Goal: Transaction & Acquisition: Purchase product/service

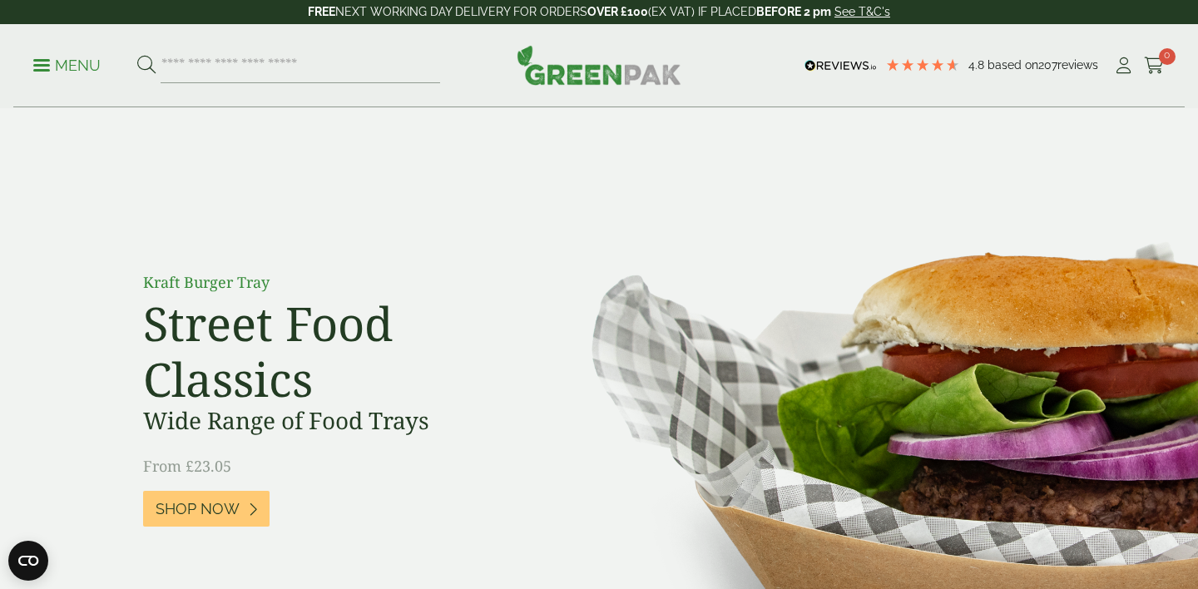
click at [72, 67] on p "Menu" at bounding box center [66, 66] width 67 height 20
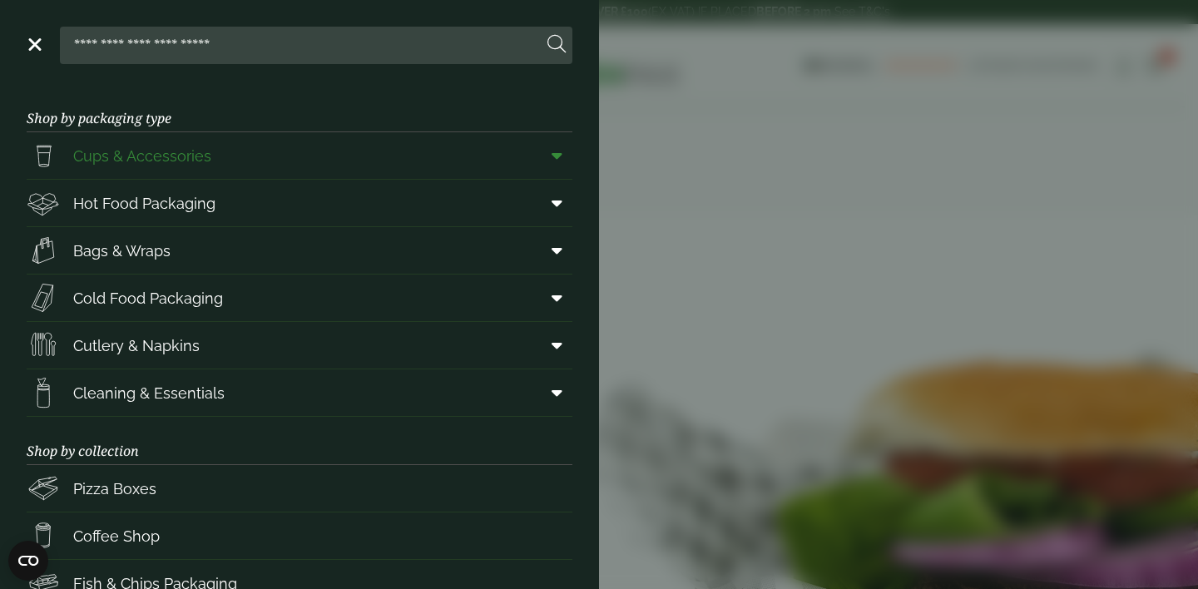
click at [551, 154] on span at bounding box center [553, 156] width 37 height 32
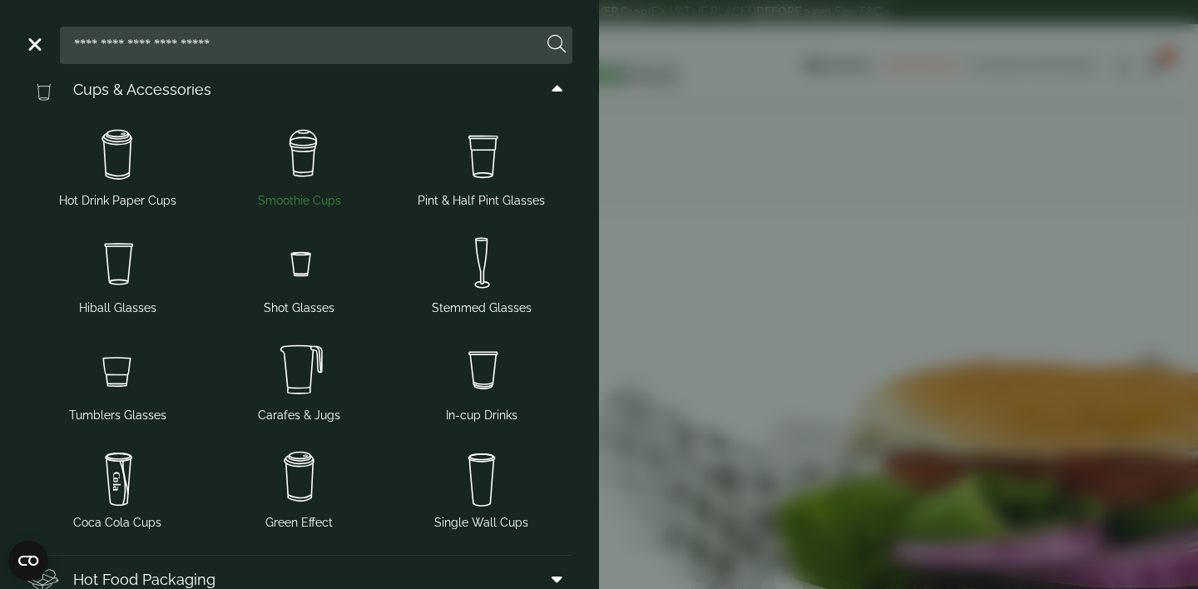
scroll to position [54, 0]
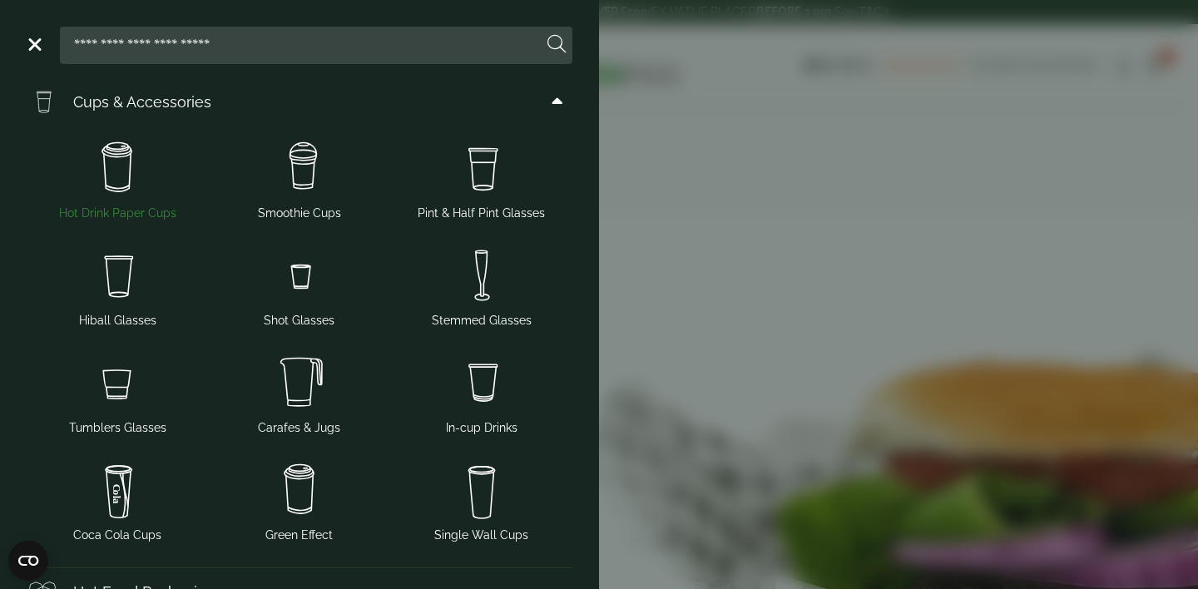
click at [121, 182] on img at bounding box center [117, 168] width 169 height 67
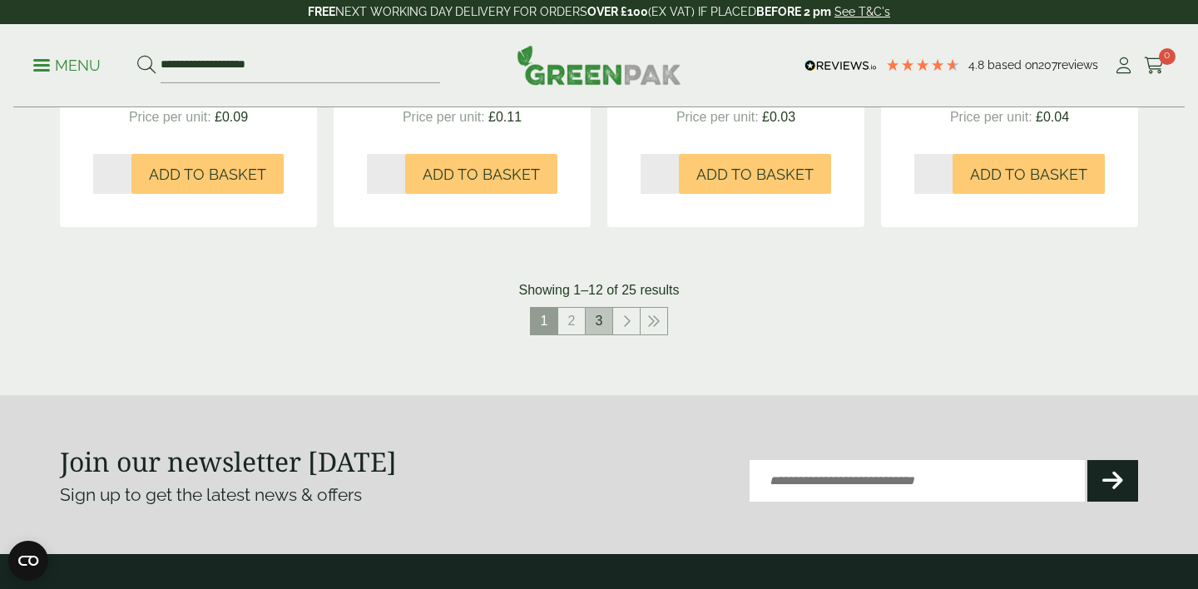
click at [599, 320] on link "3" at bounding box center [599, 321] width 27 height 27
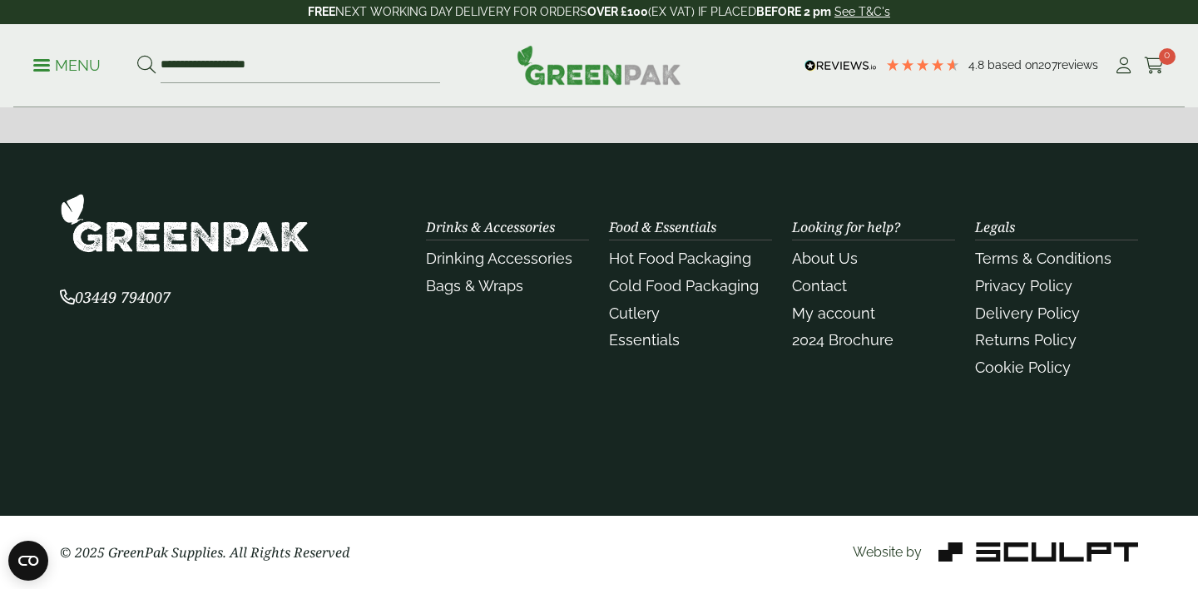
scroll to position [1148, 0]
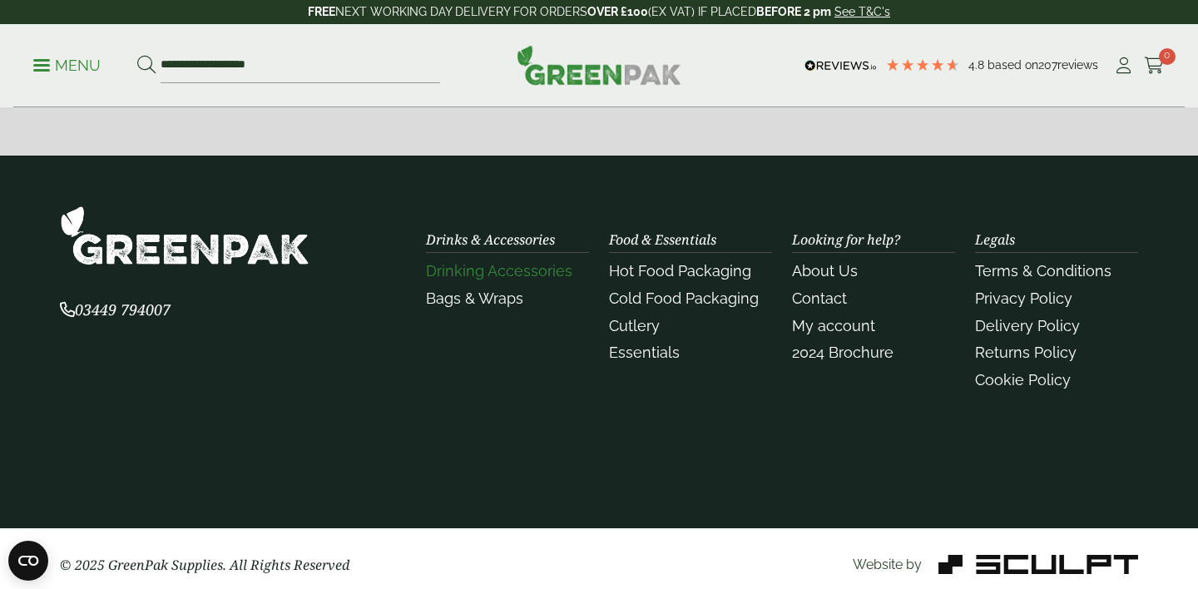
click at [507, 277] on link "Drinking Accessories" at bounding box center [499, 270] width 146 height 17
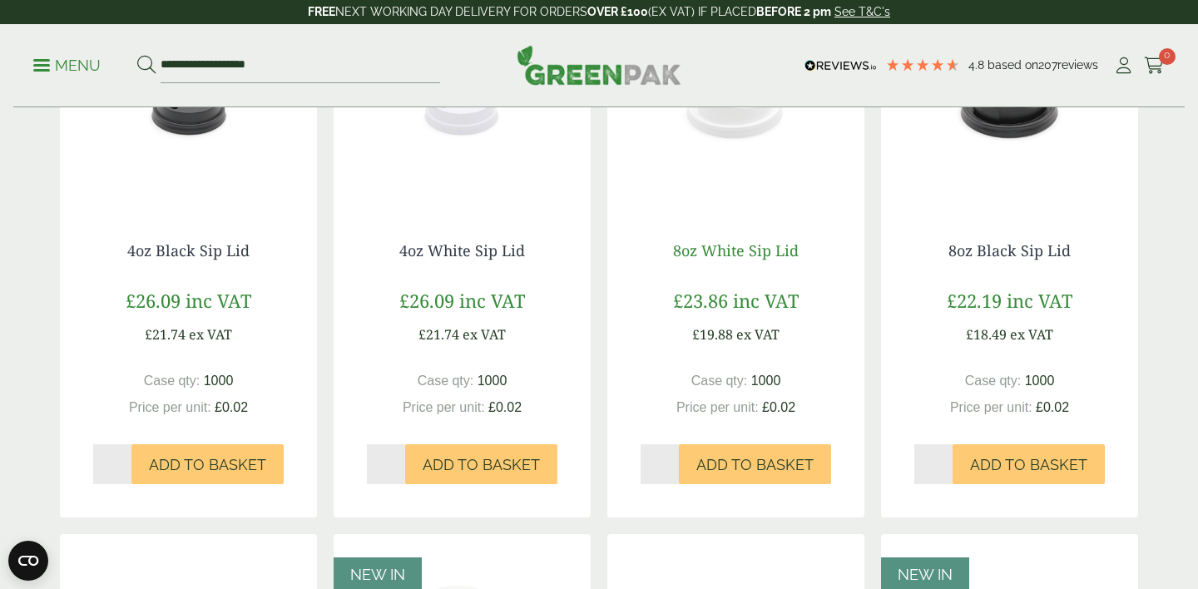
click at [730, 247] on link "8oz White Sip Lid" at bounding box center [736, 250] width 126 height 20
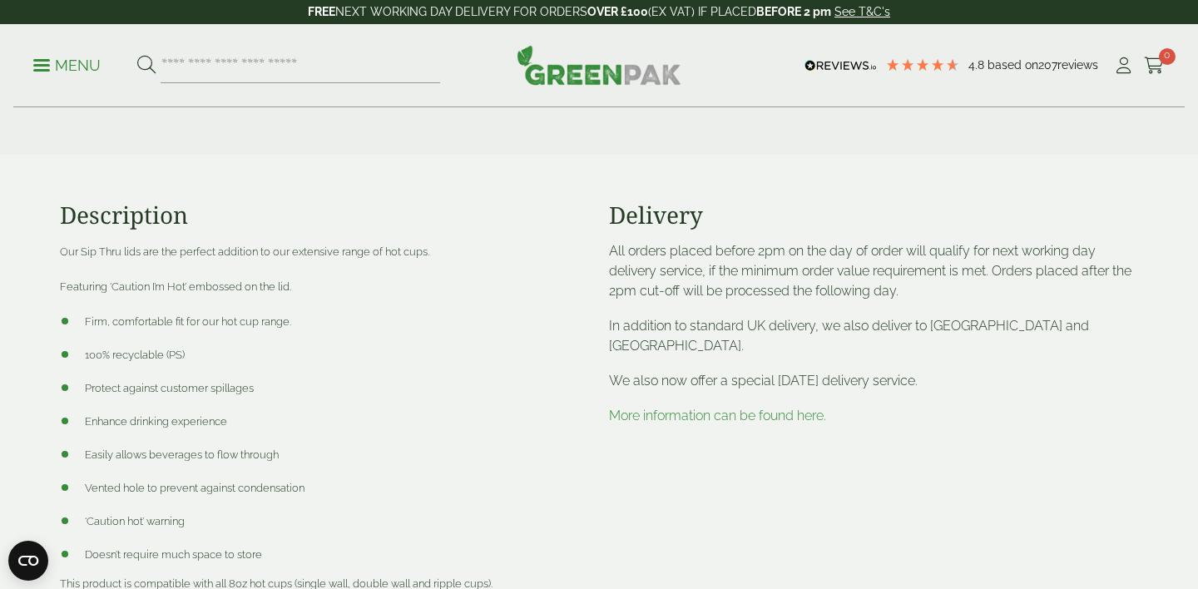
scroll to position [718, 0]
